Goal: Task Accomplishment & Management: Use online tool/utility

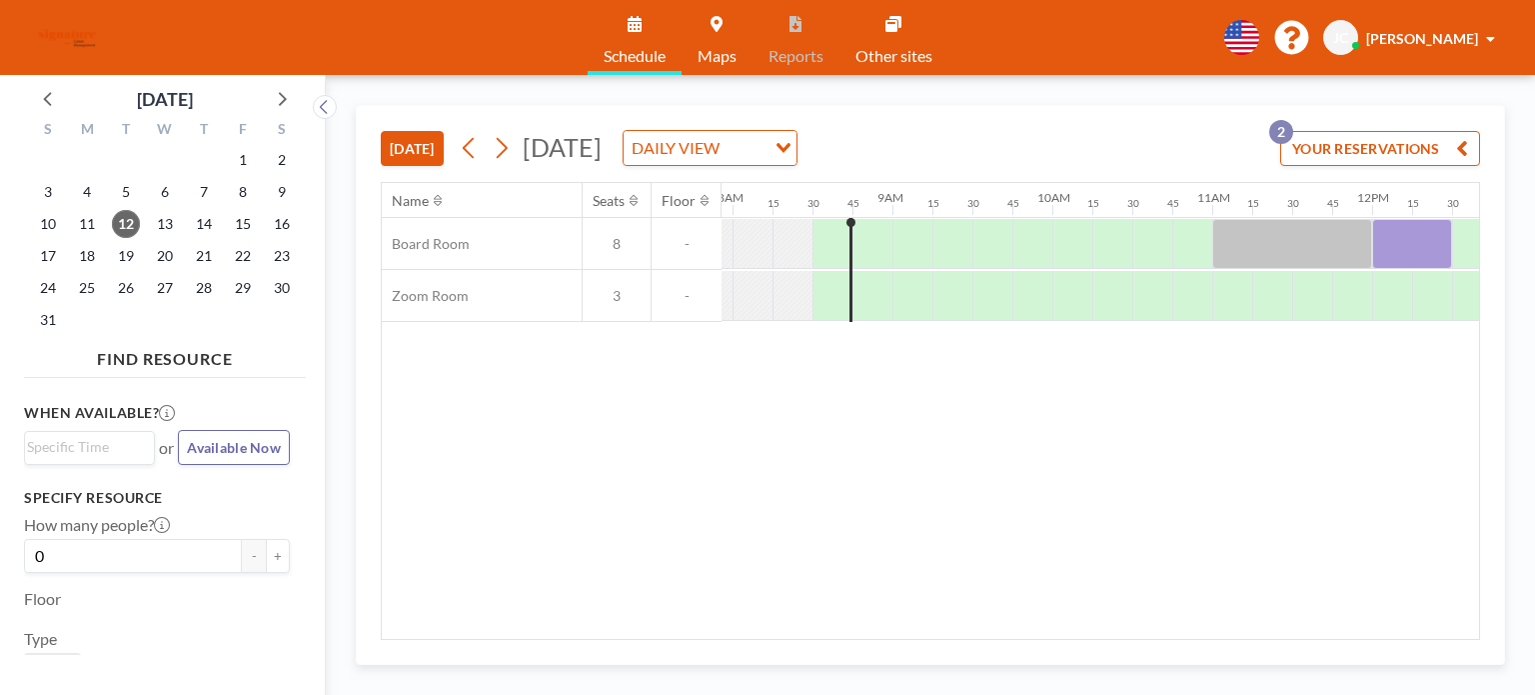
scroll to position [0, 1319]
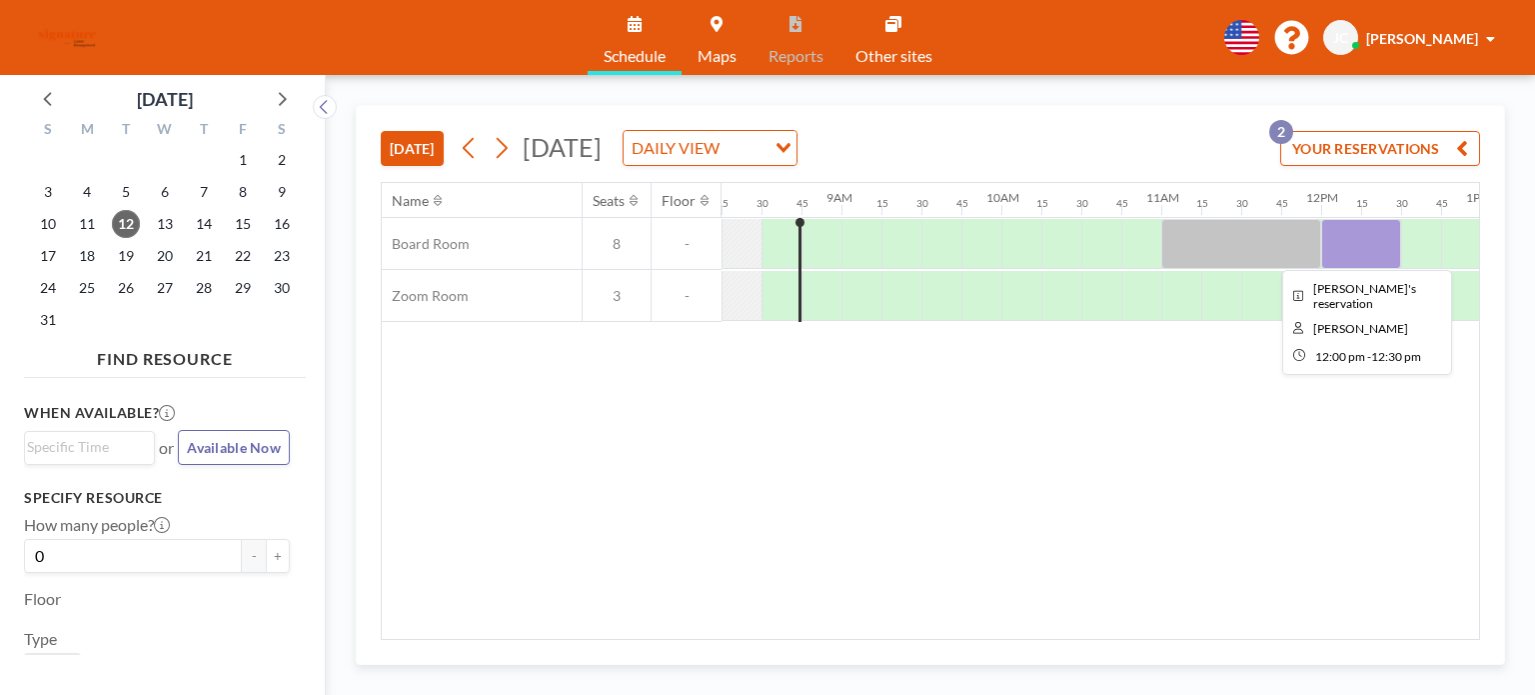
drag, startPoint x: 1363, startPoint y: 243, endPoint x: 1424, endPoint y: 386, distance: 155.4
click at [1454, 435] on div "Name Seats Floor 12AM 15 30 45 1AM 15 30 45 2AM 15 30 45 3AM 15 30 45 4AM 15 30…" at bounding box center [931, 411] width 1098 height 456
drag, startPoint x: 1336, startPoint y: 246, endPoint x: 1352, endPoint y: 243, distance: 16.3
click at [1352, 243] on div at bounding box center [1361, 244] width 80 height 50
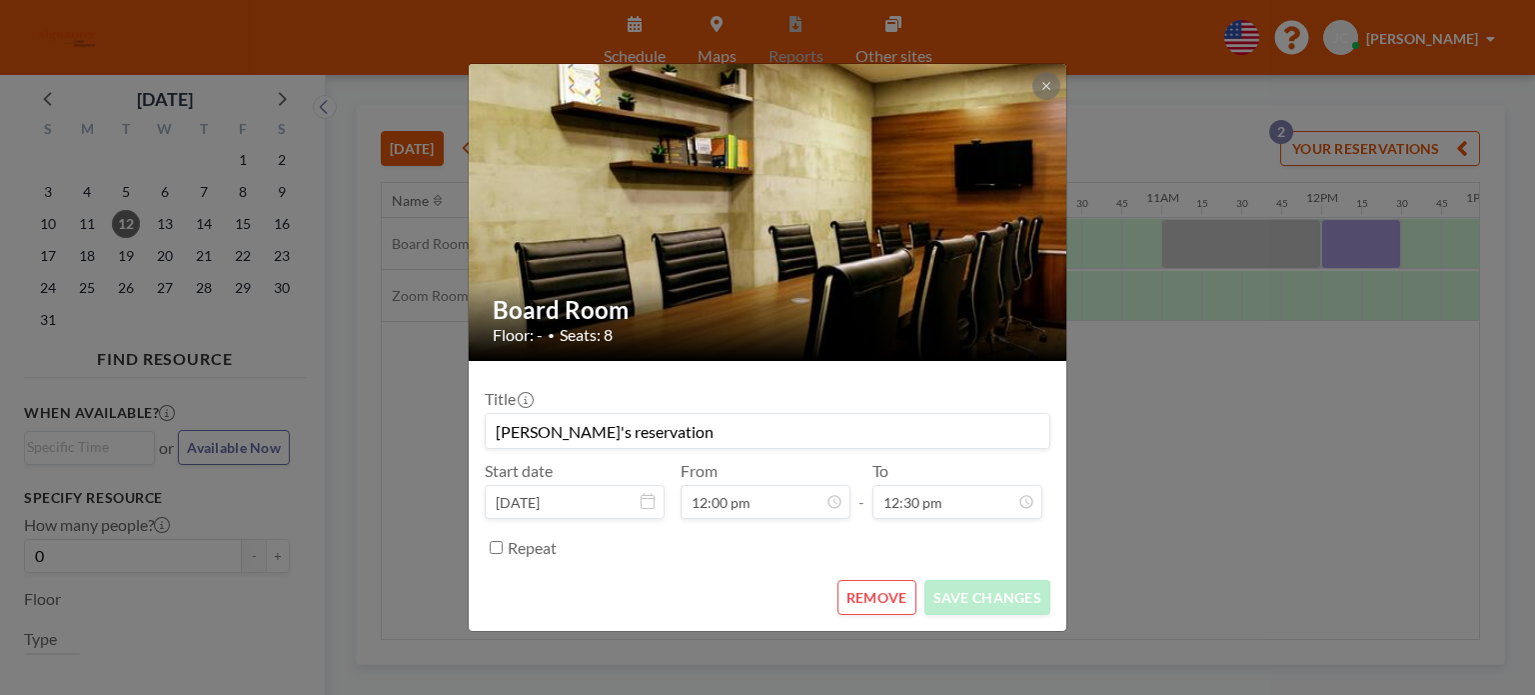
scroll to position [0, 0]
click at [896, 606] on button "REMOVE" at bounding box center [877, 597] width 79 height 35
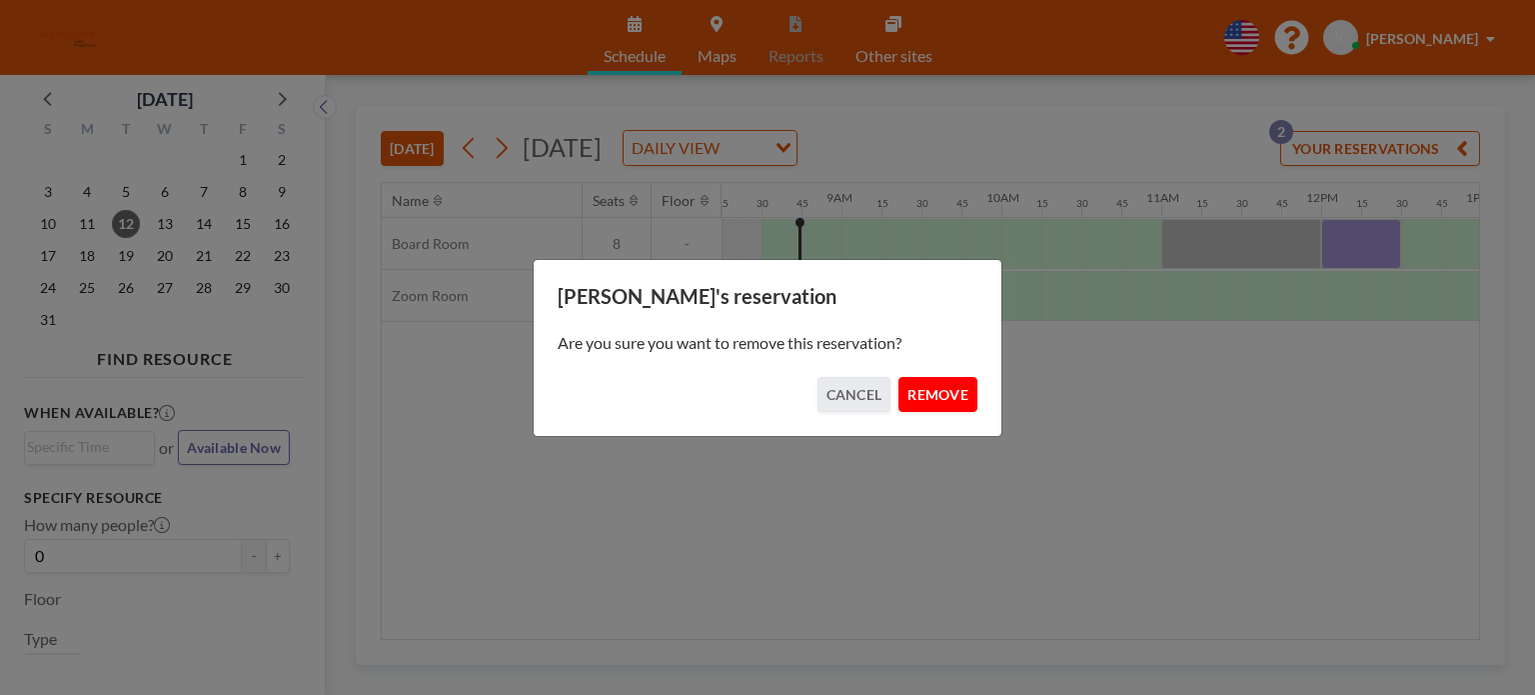
click at [940, 379] on button "REMOVE" at bounding box center [938, 394] width 79 height 35
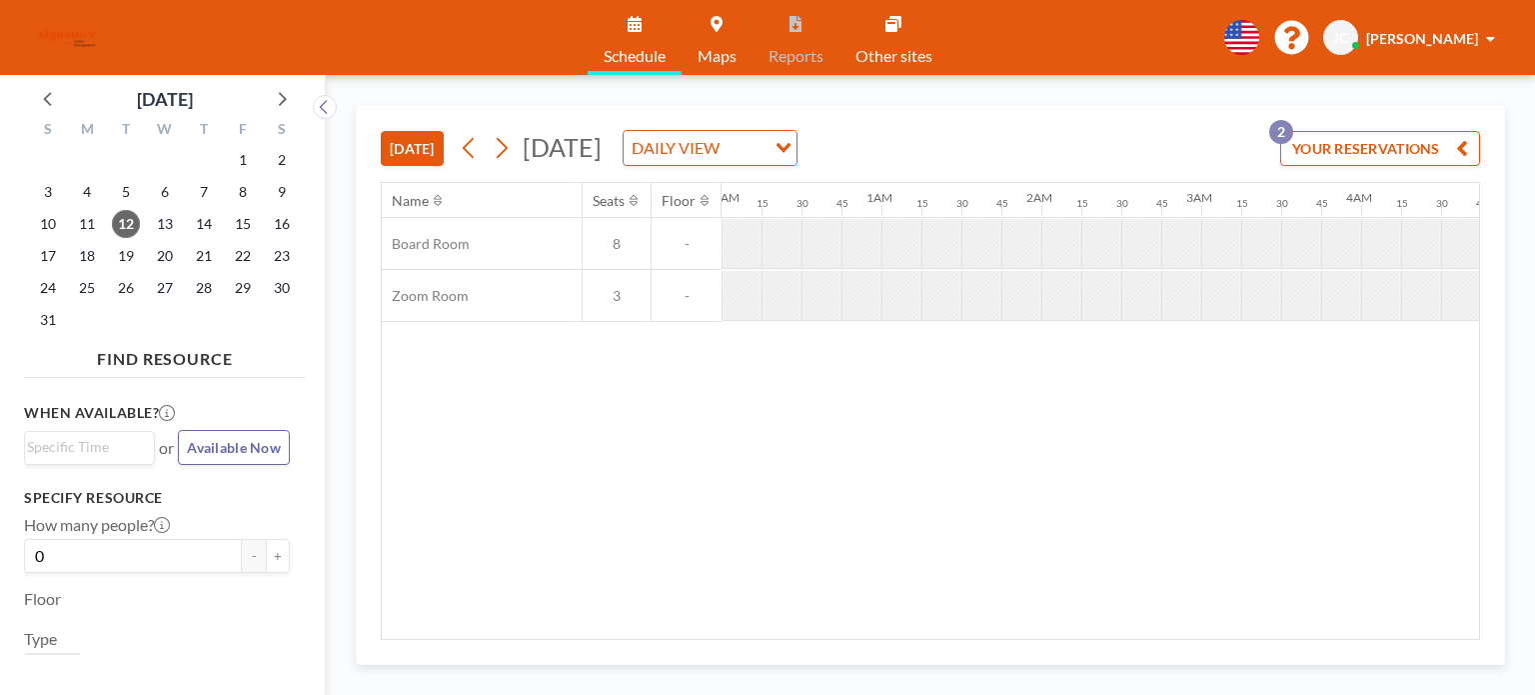
scroll to position [0, 1319]
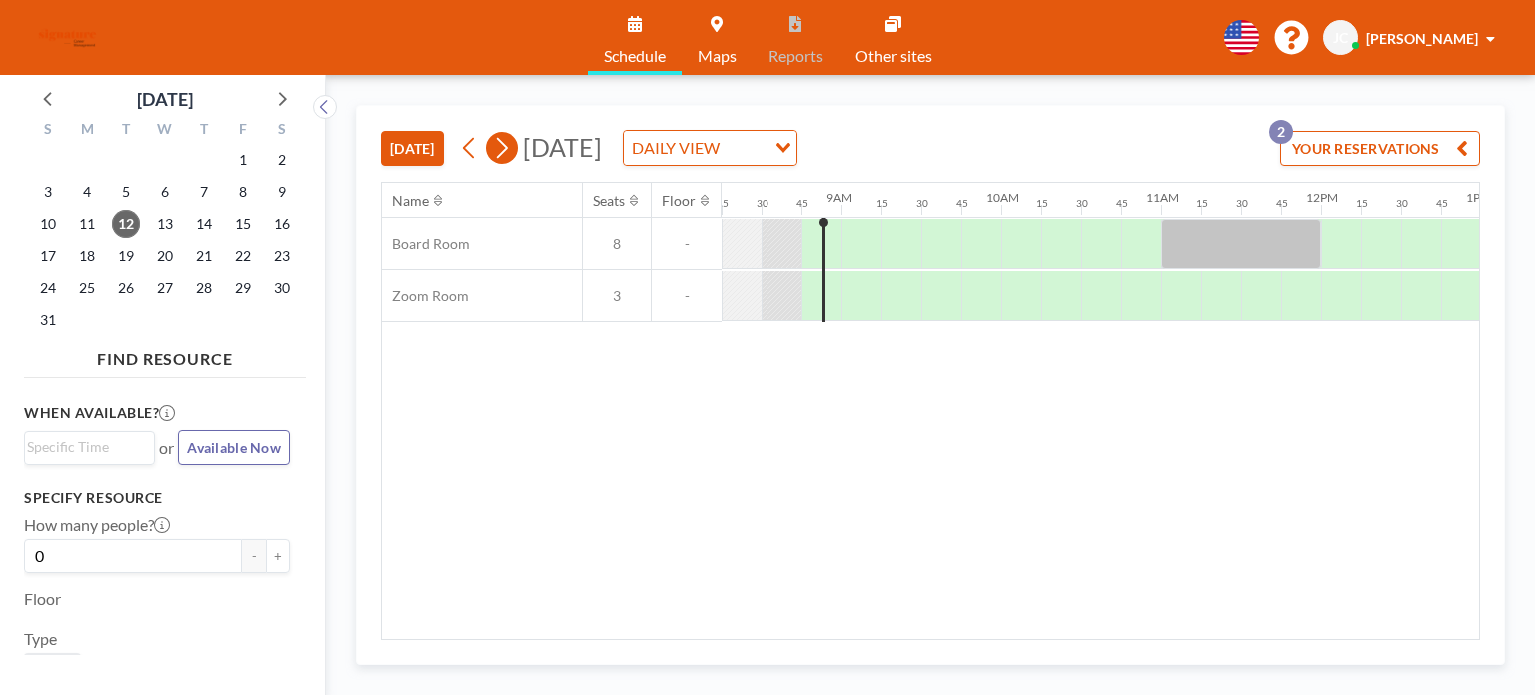
click at [491, 147] on button at bounding box center [502, 148] width 32 height 32
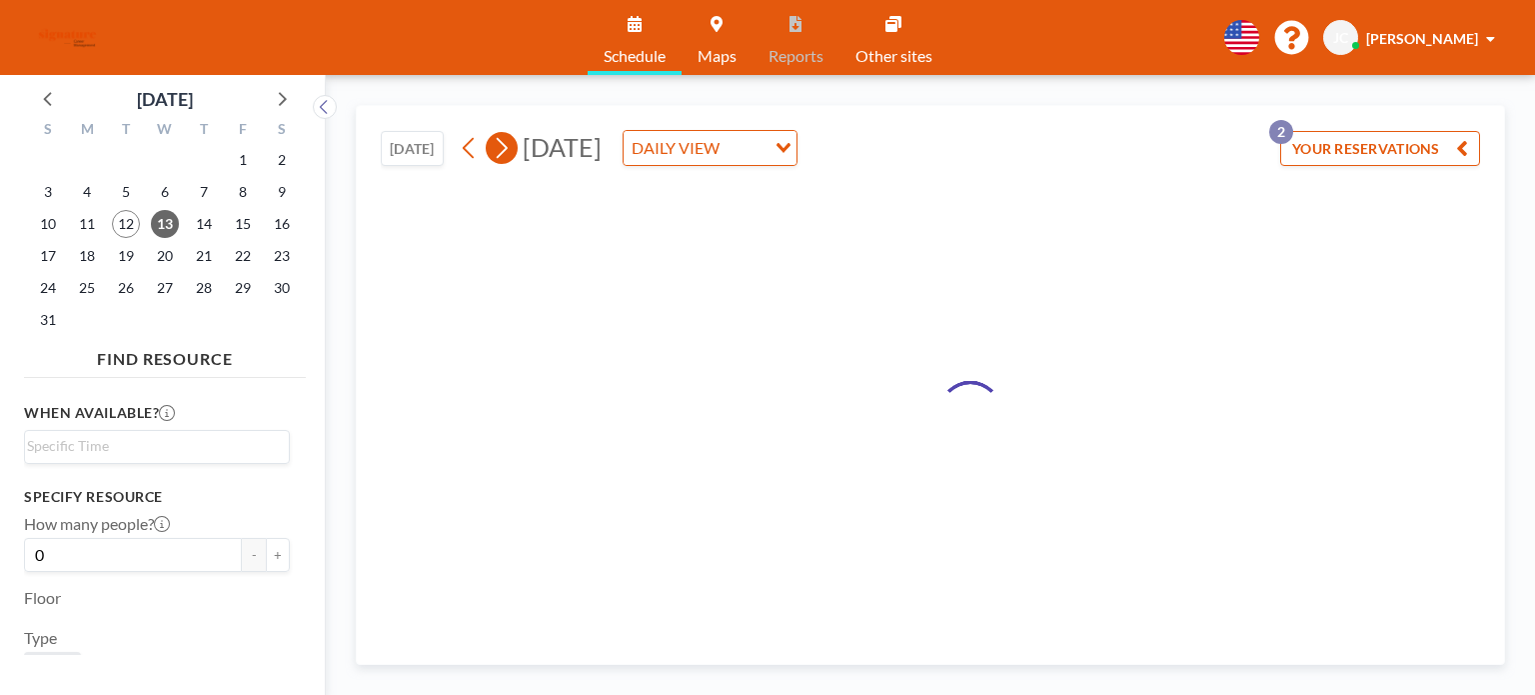
click at [493, 147] on button at bounding box center [502, 148] width 32 height 32
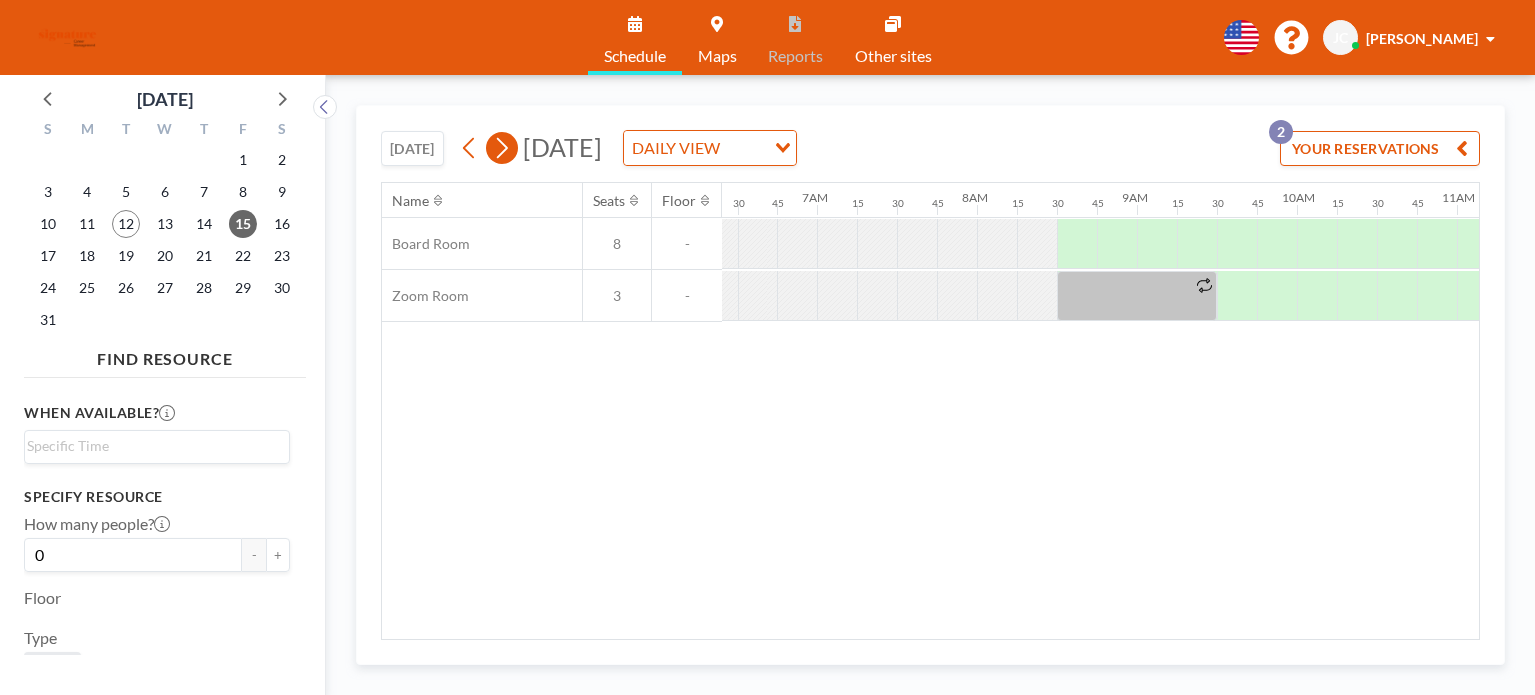
scroll to position [0, 1239]
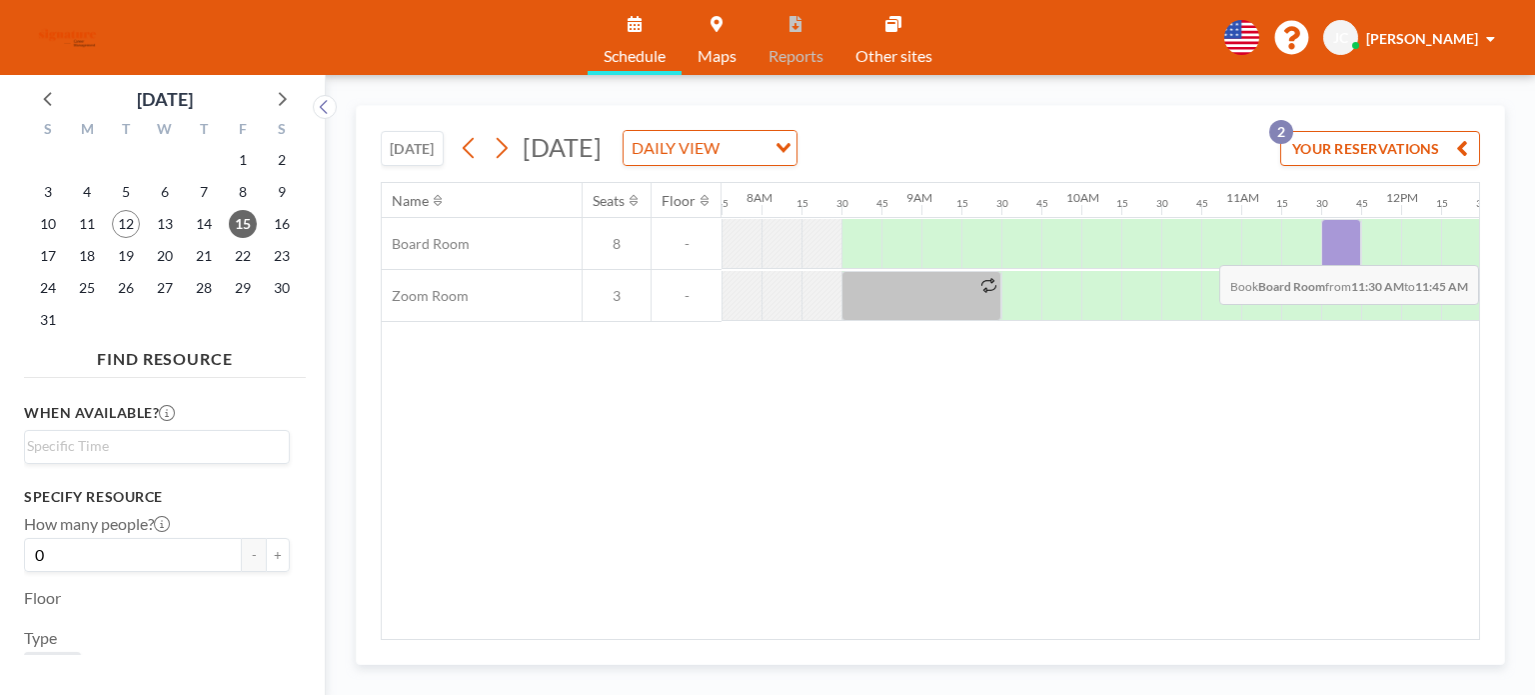
click at [1333, 249] on div at bounding box center [1341, 244] width 40 height 50
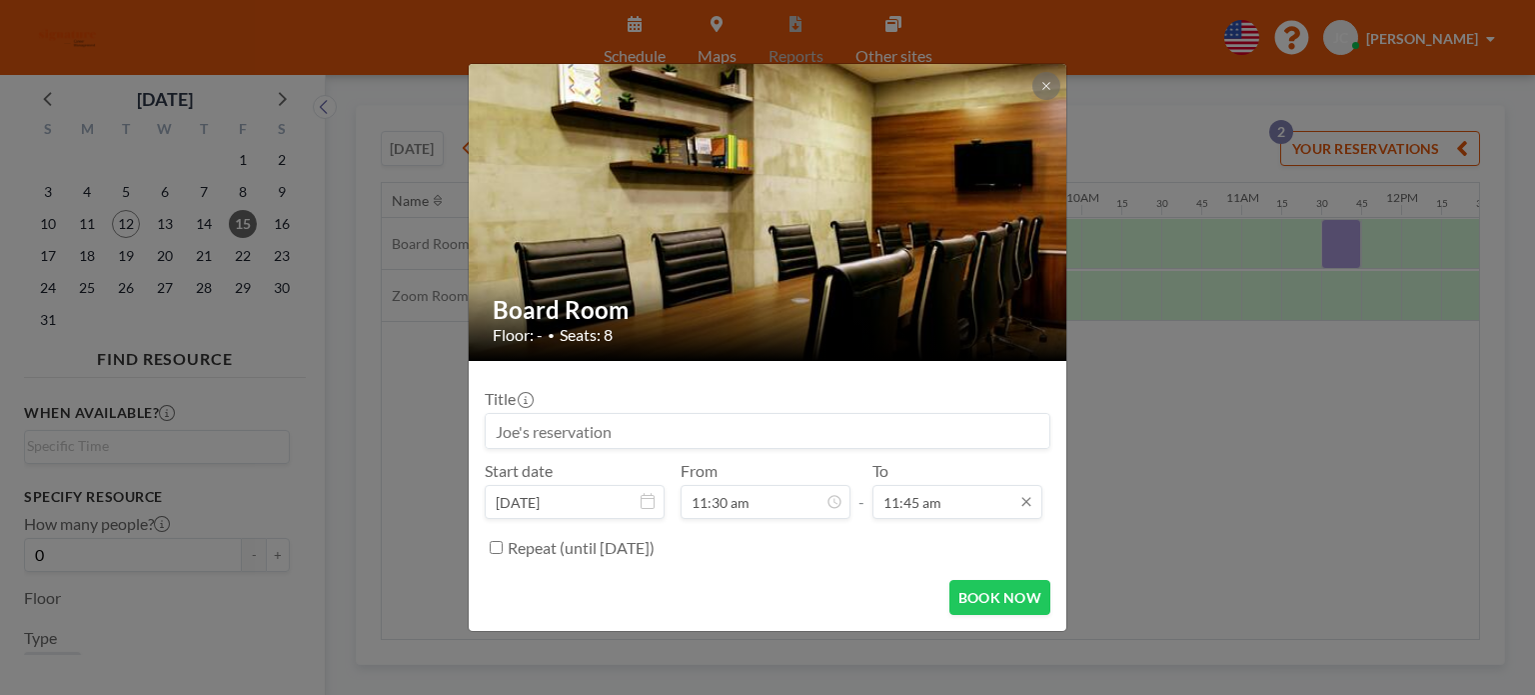
scroll to position [463, 0]
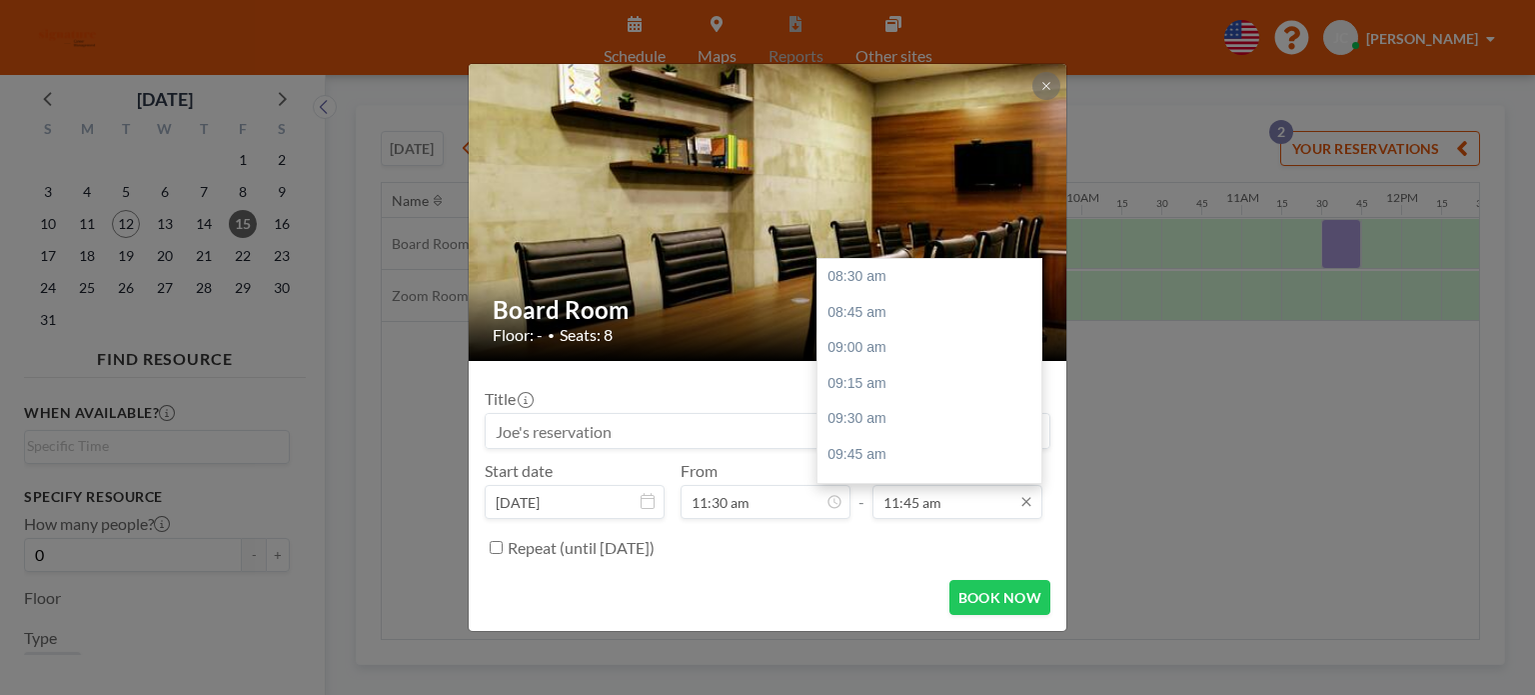
click at [903, 508] on input "11:45 am" at bounding box center [958, 502] width 170 height 34
click at [902, 336] on div "12:15 pm" at bounding box center [935, 348] width 234 height 36
type input "12:15 pm"
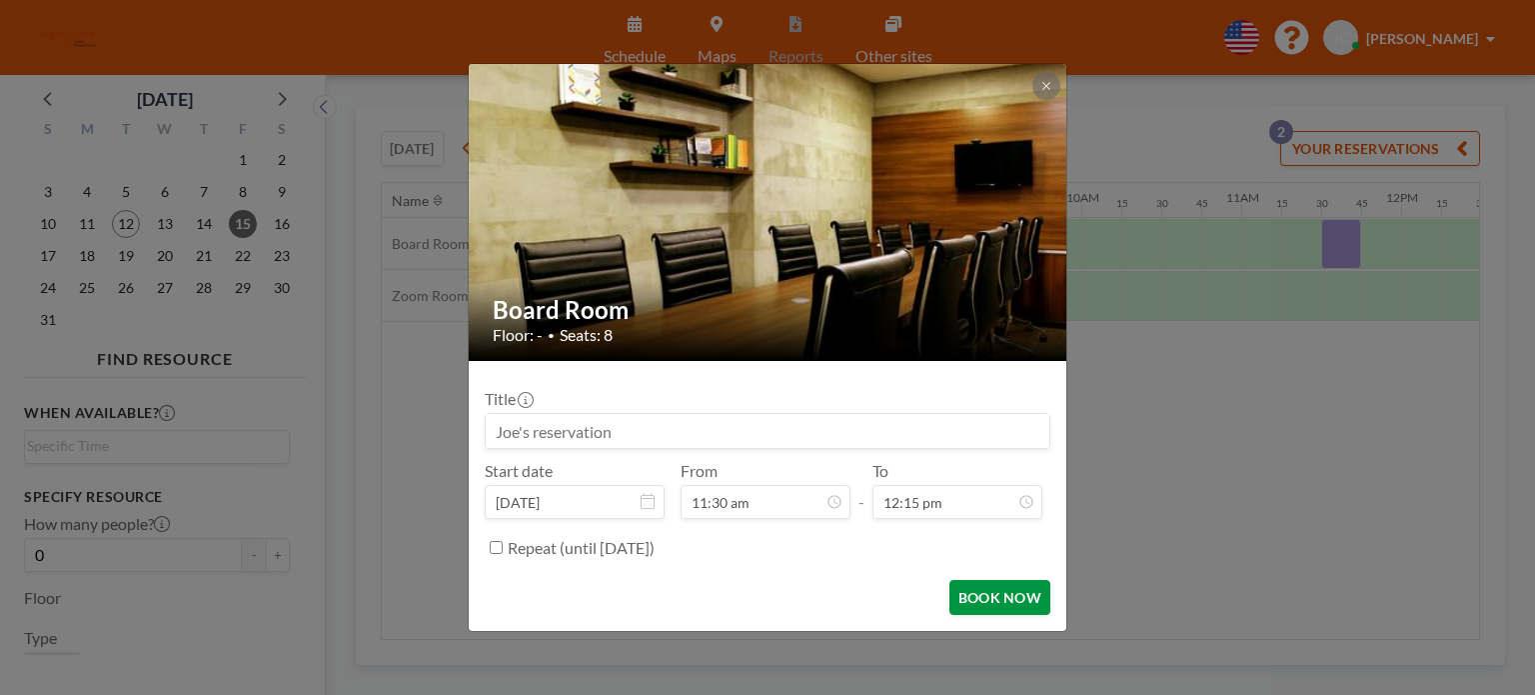
click at [1016, 600] on button "BOOK NOW" at bounding box center [1000, 597] width 101 height 35
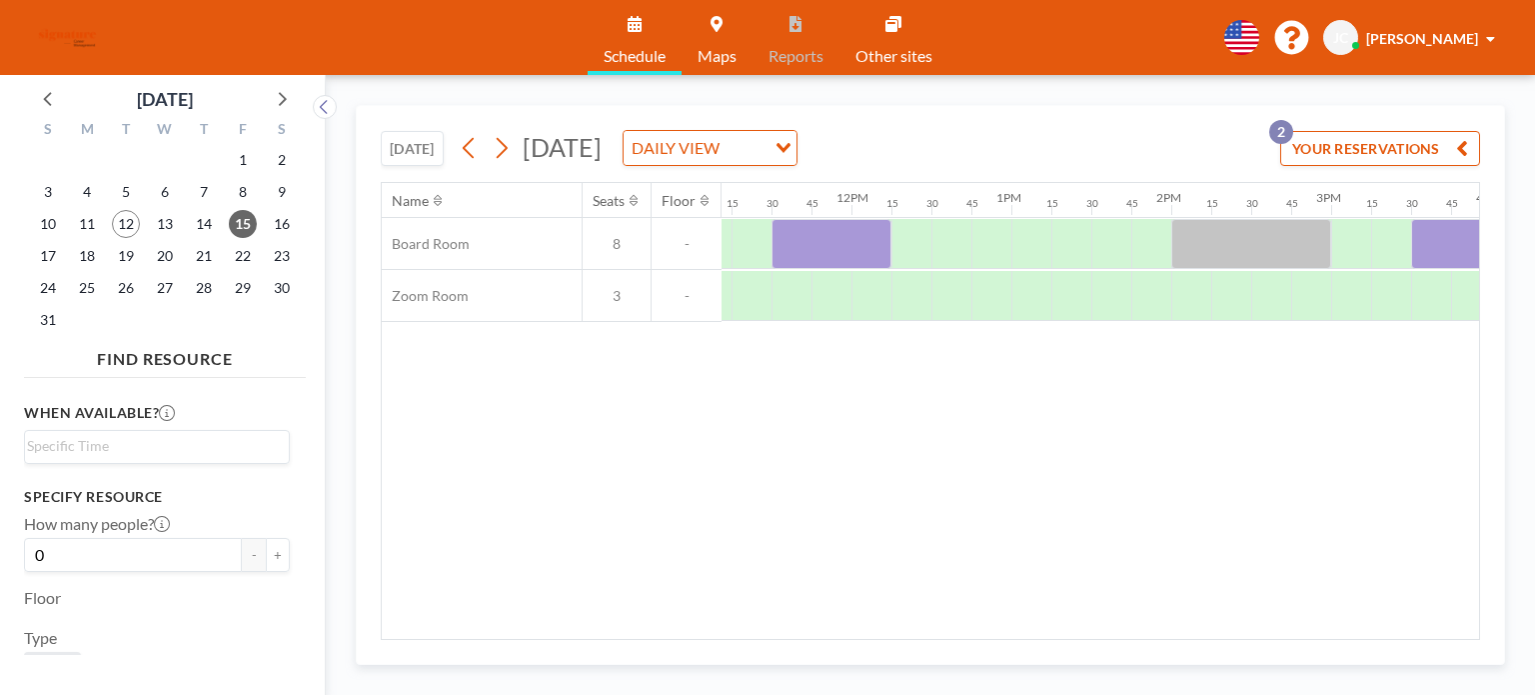
scroll to position [0, 1674]
